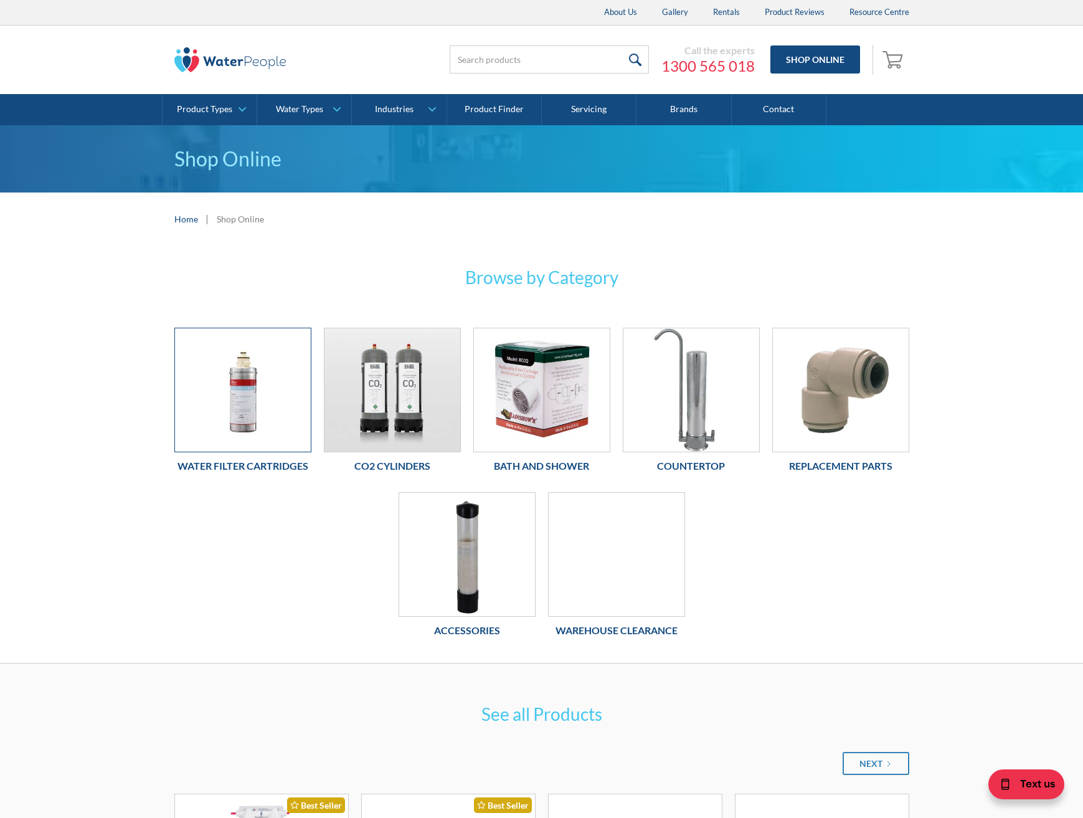
click at [253, 394] on img at bounding box center [243, 389] width 136 height 123
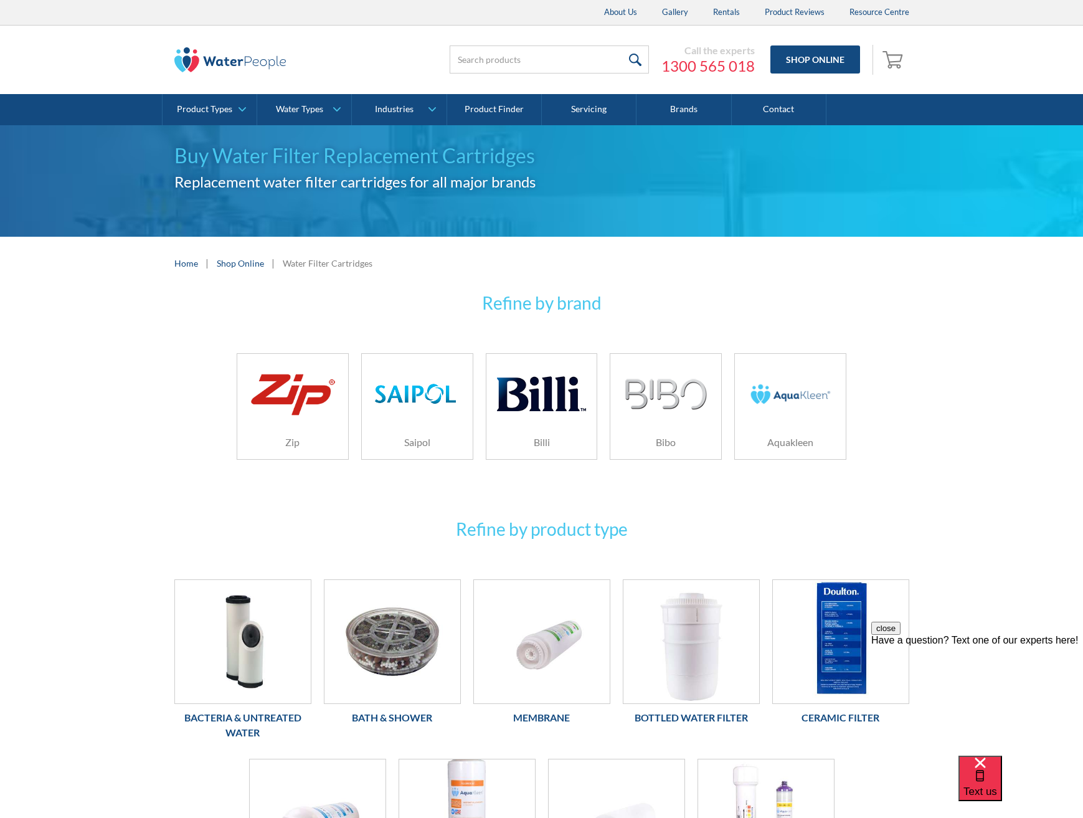
click at [524, 410] on img at bounding box center [541, 393] width 88 height 59
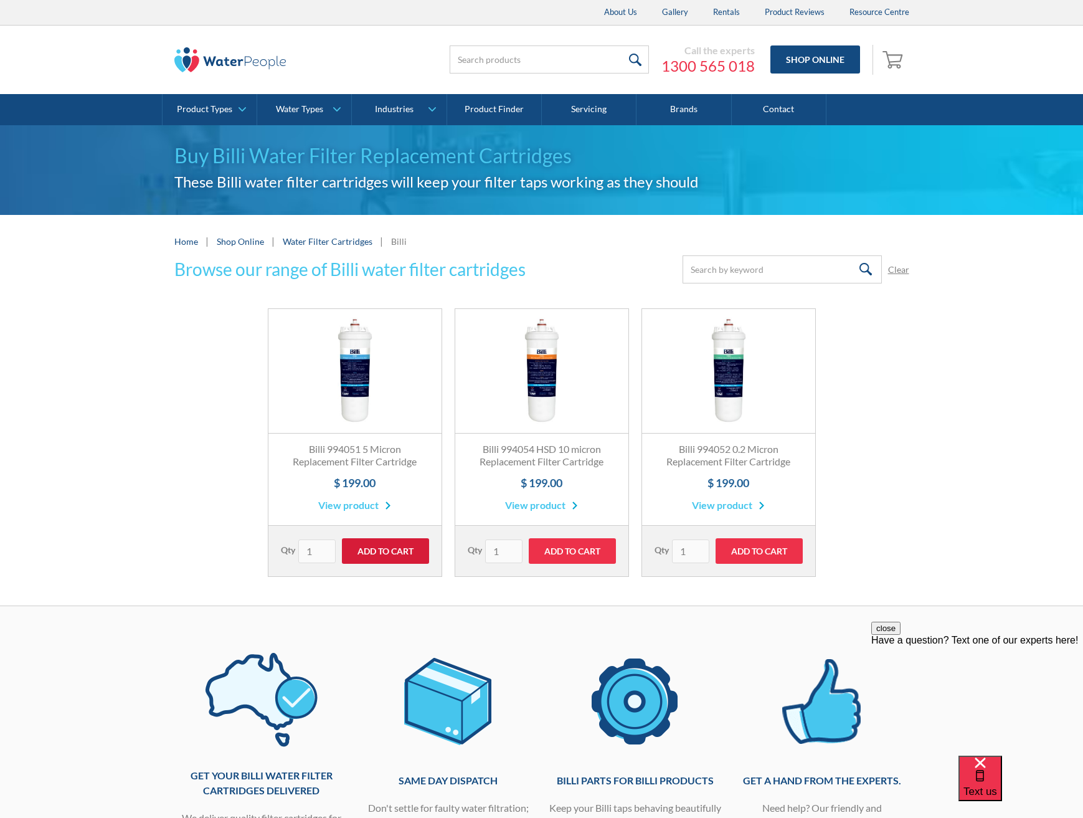
click at [380, 547] on input "Add to Cart" at bounding box center [385, 551] width 87 height 26
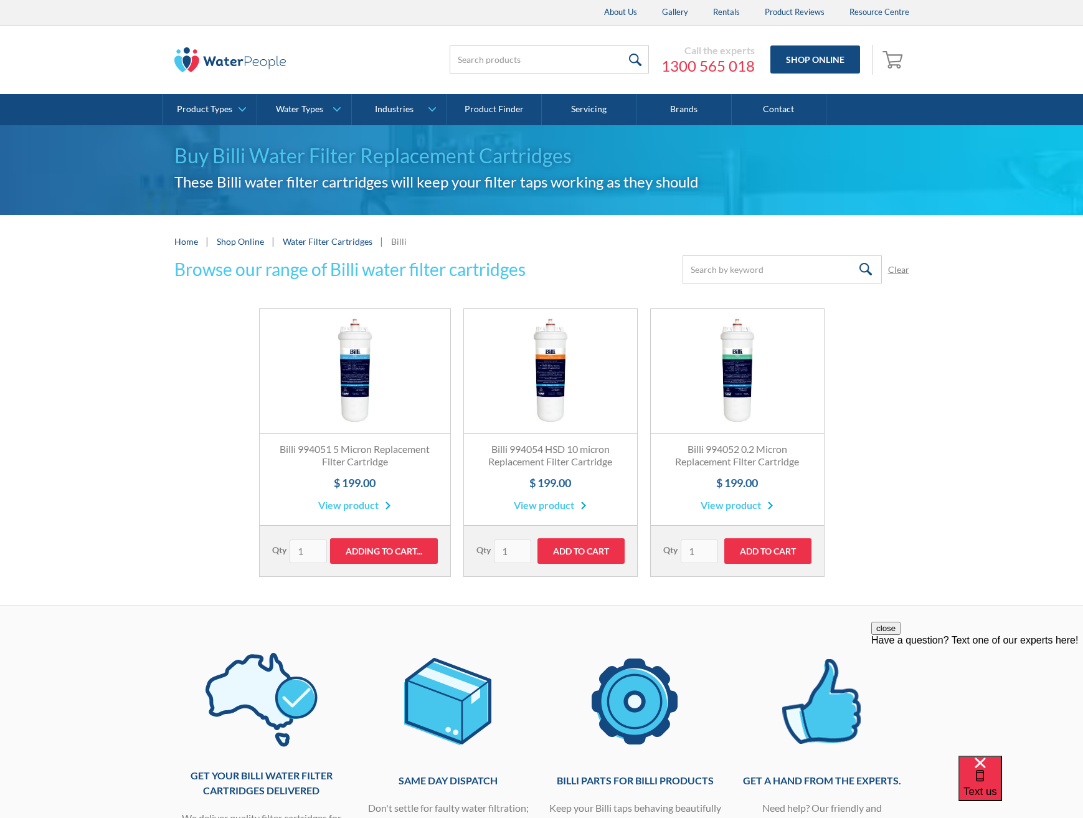
type input "Add to Cart"
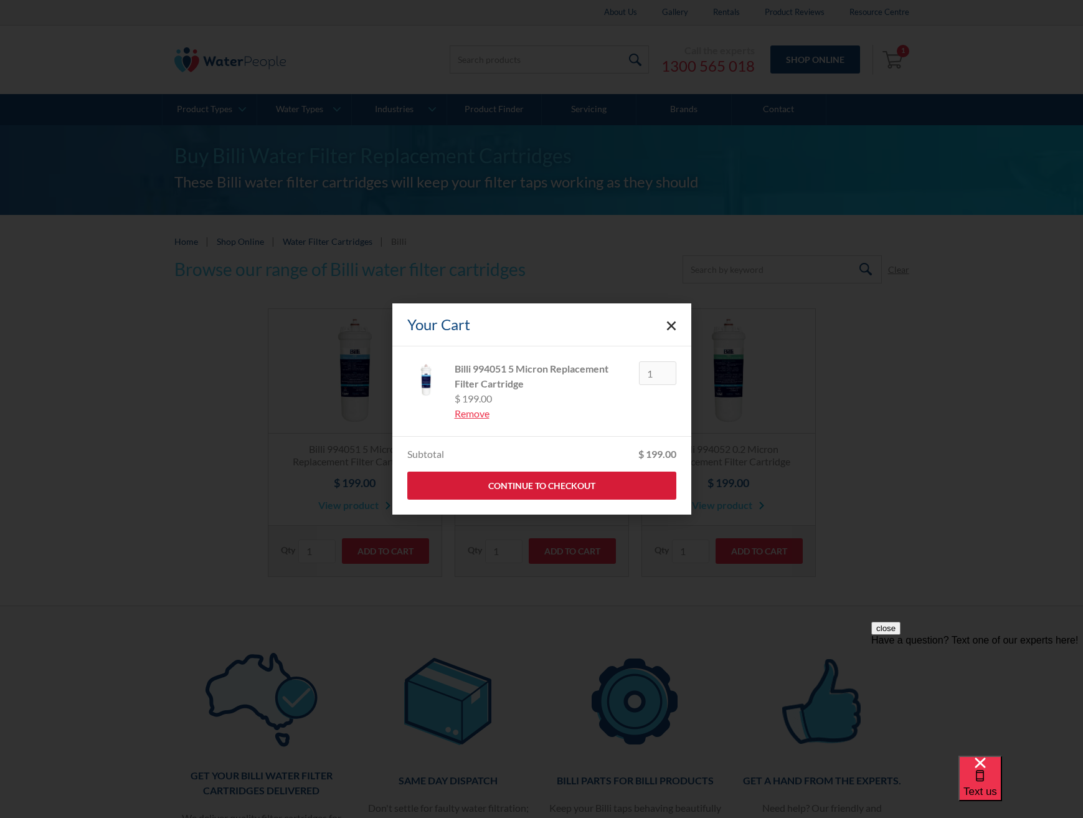
click at [534, 478] on link "Continue to Checkout" at bounding box center [541, 485] width 269 height 28
click at [671, 323] on icon "Close cart" at bounding box center [671, 326] width 10 height 10
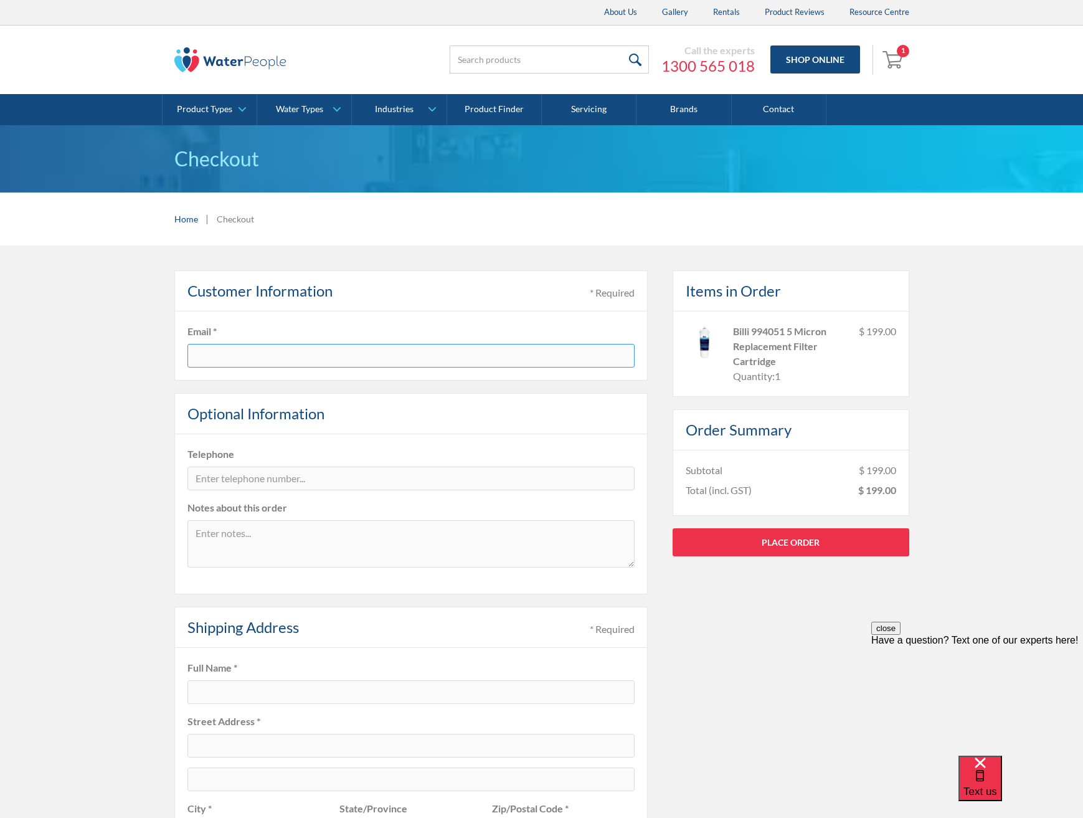
click at [285, 355] on input "text" at bounding box center [410, 356] width 447 height 24
click at [268, 356] on input "text" at bounding box center [410, 356] width 447 height 24
type input "sjschulz@internode.on.net"
type input "0419827988"
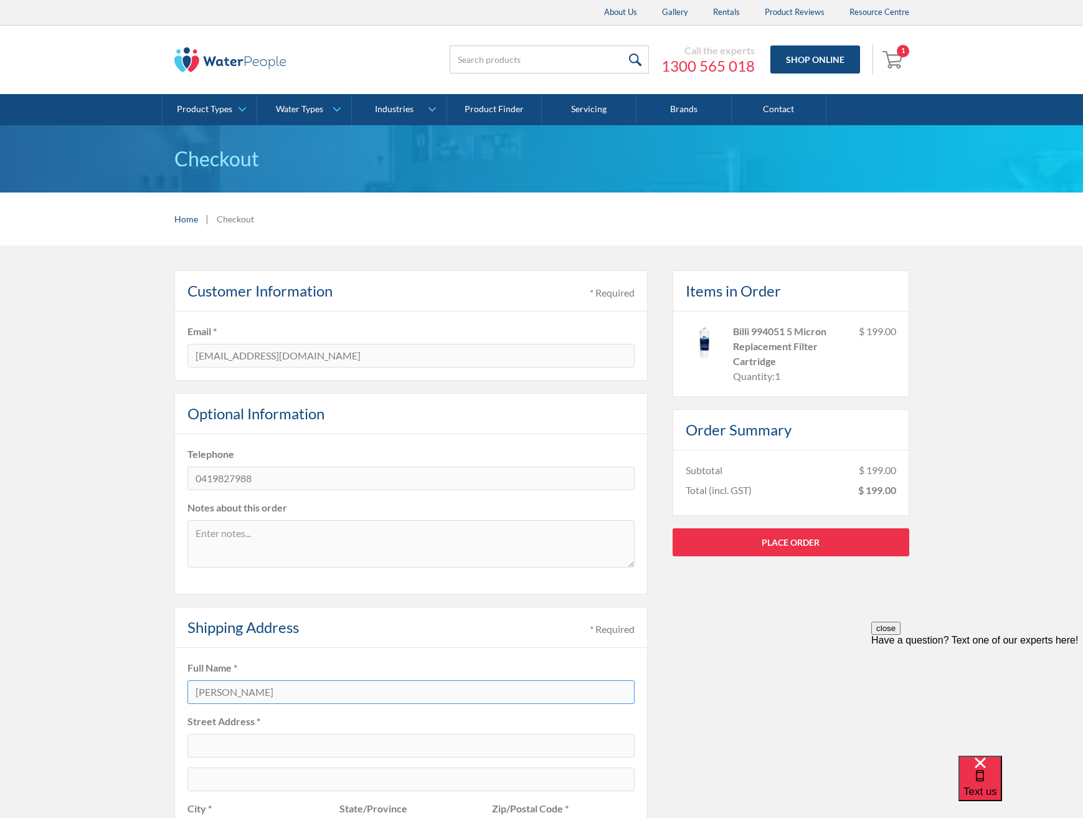
click at [275, 688] on input "Sharon Schu" at bounding box center [410, 692] width 447 height 24
type input "Sharon Schulz"
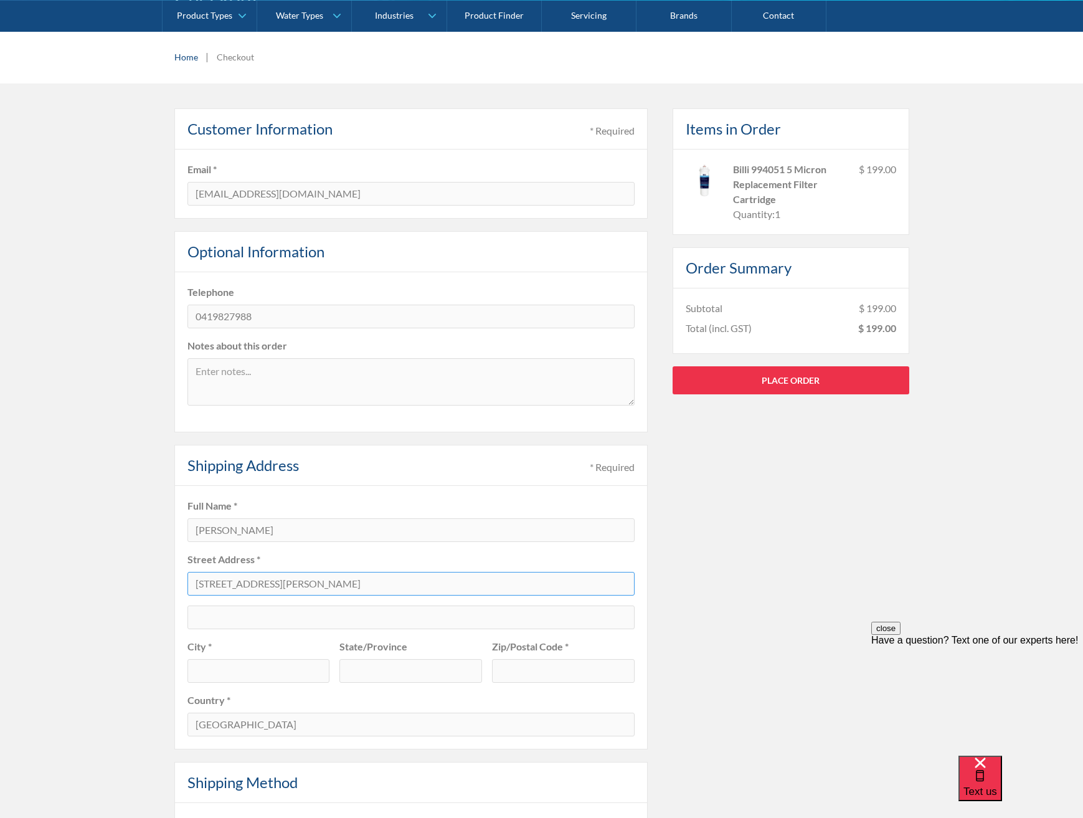
scroll to position [268, 0]
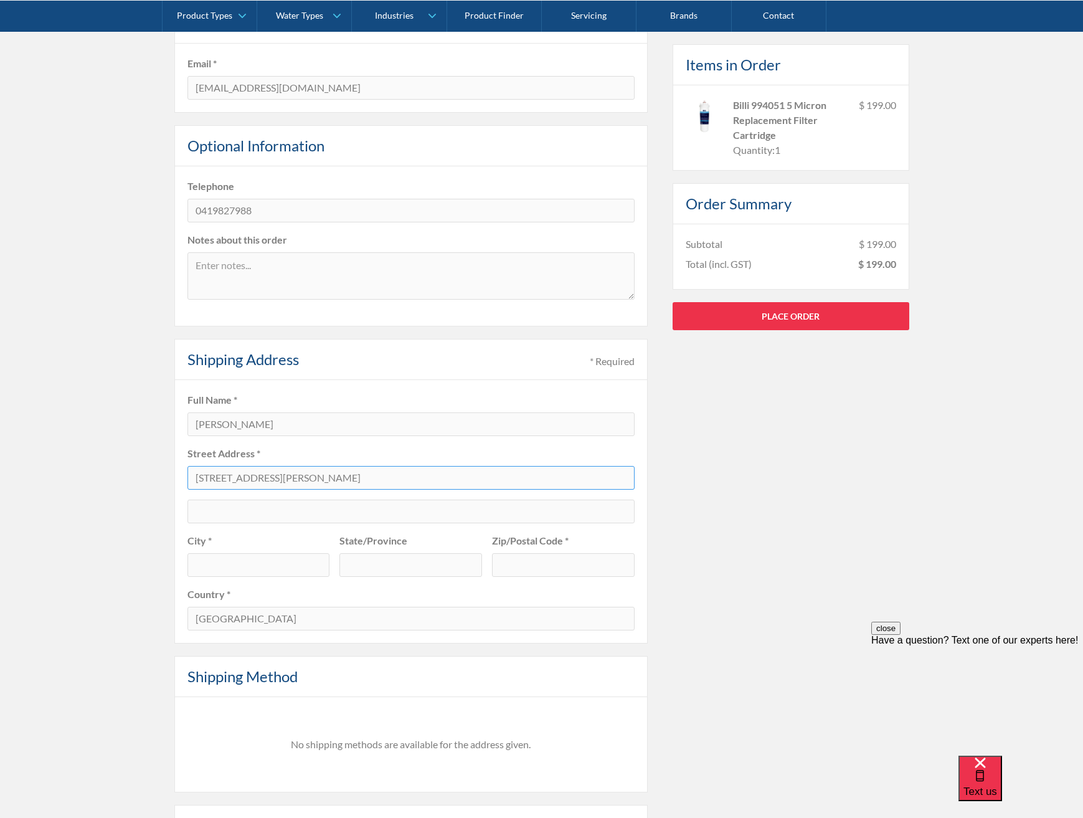
type input "64 Frederick Street"
click at [204, 569] on input "text" at bounding box center [258, 565] width 143 height 24
type input "Unley"
type input "SA"
type input "5061"
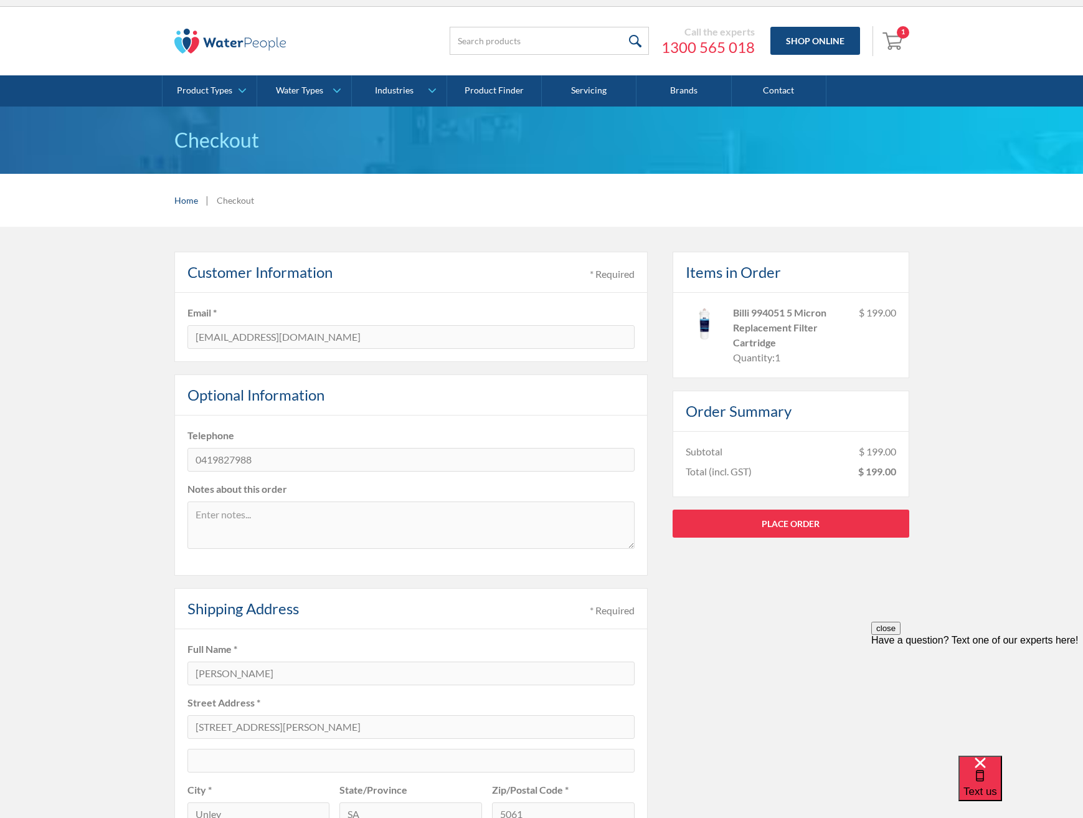
scroll to position [34, 0]
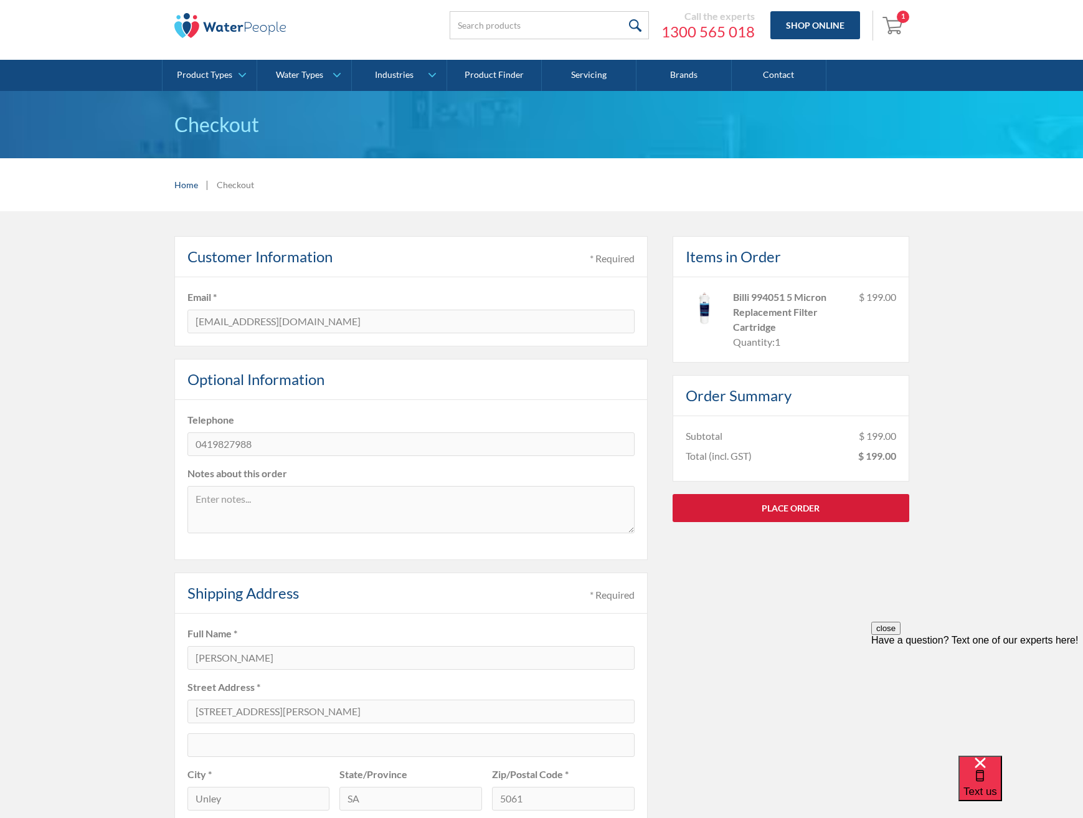
click at [760, 503] on link "Place Order" at bounding box center [791, 508] width 237 height 28
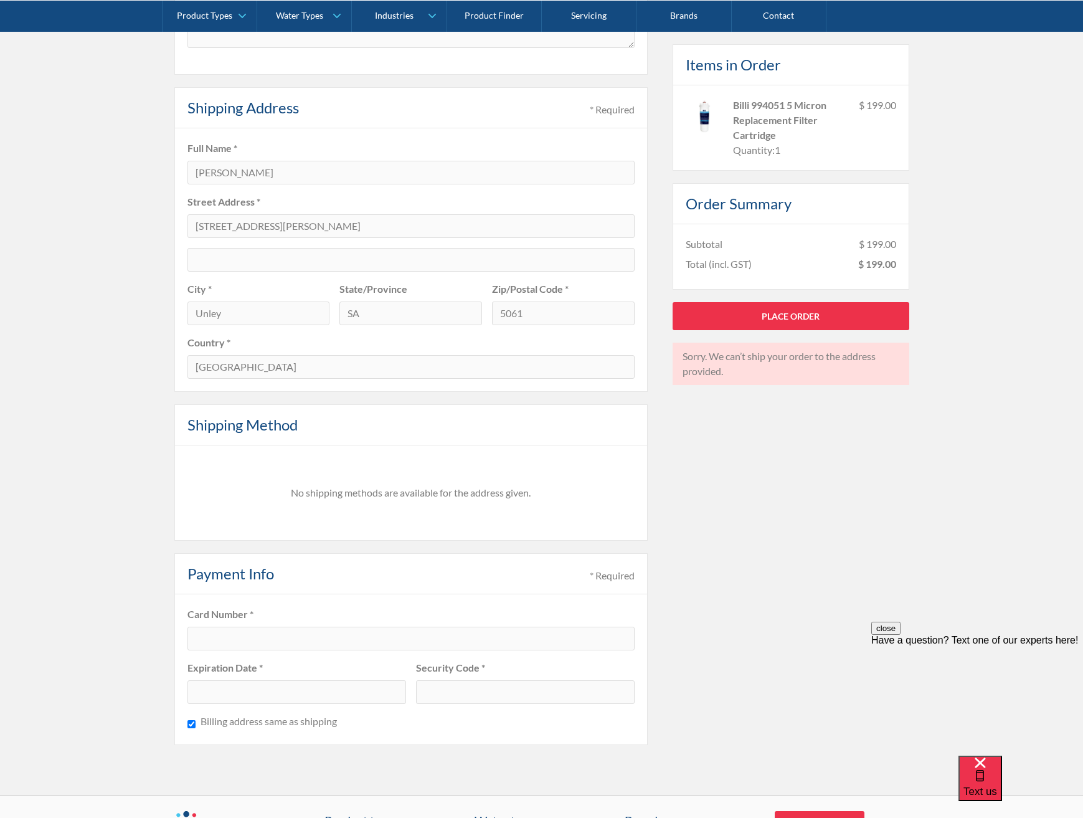
scroll to position [0, 0]
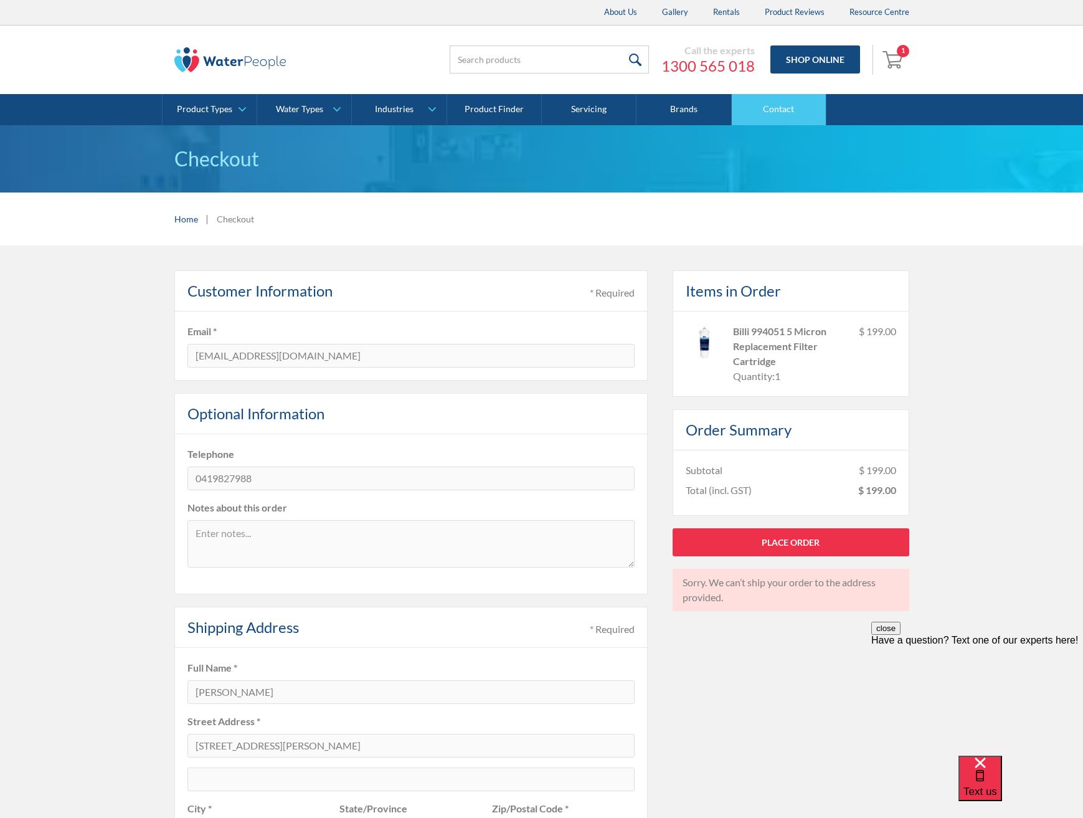
click at [774, 111] on link "Contact" at bounding box center [779, 109] width 95 height 31
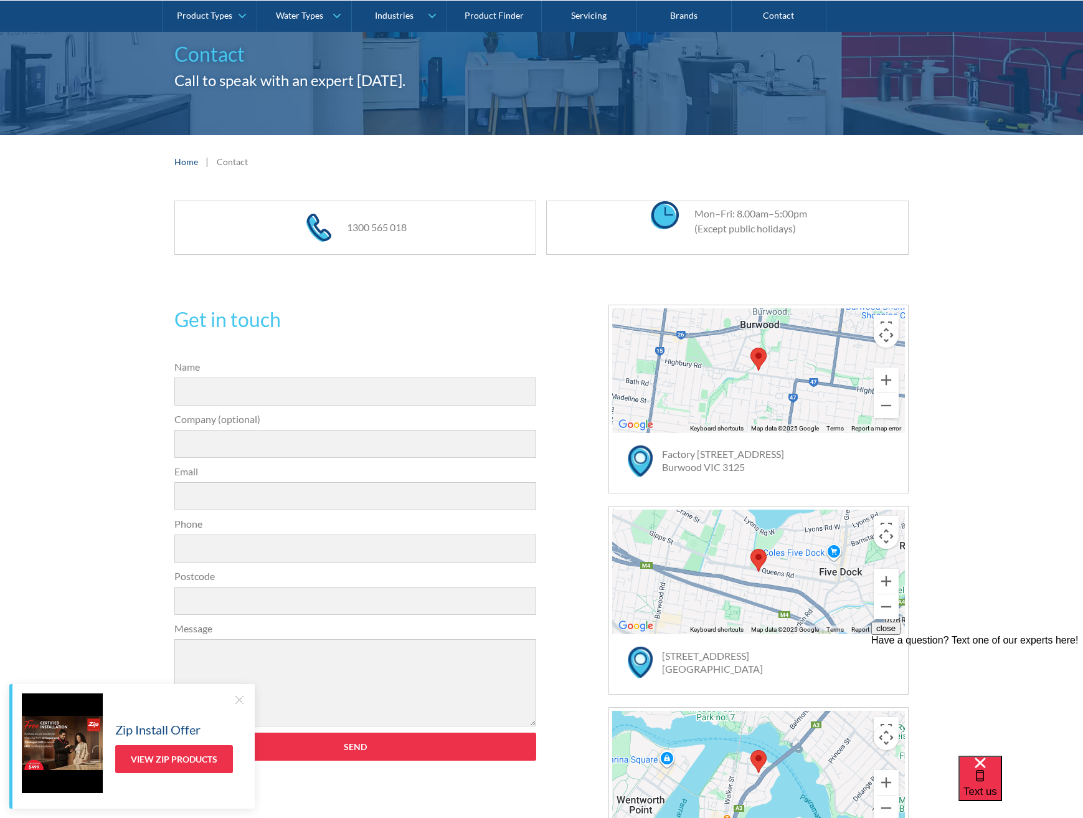
scroll to position [146, 0]
